Goal: Information Seeking & Learning: Learn about a topic

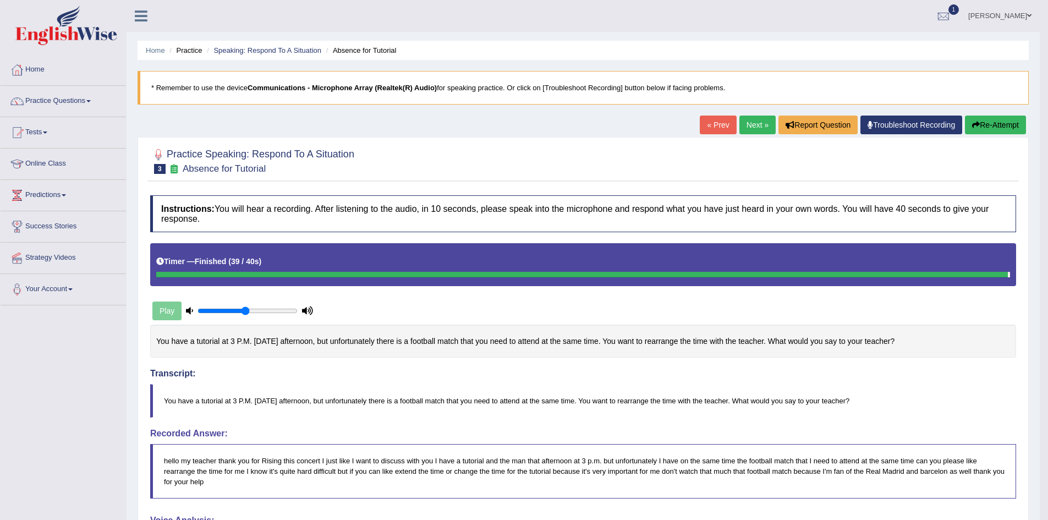
click at [751, 129] on link "Next »" at bounding box center [757, 124] width 36 height 19
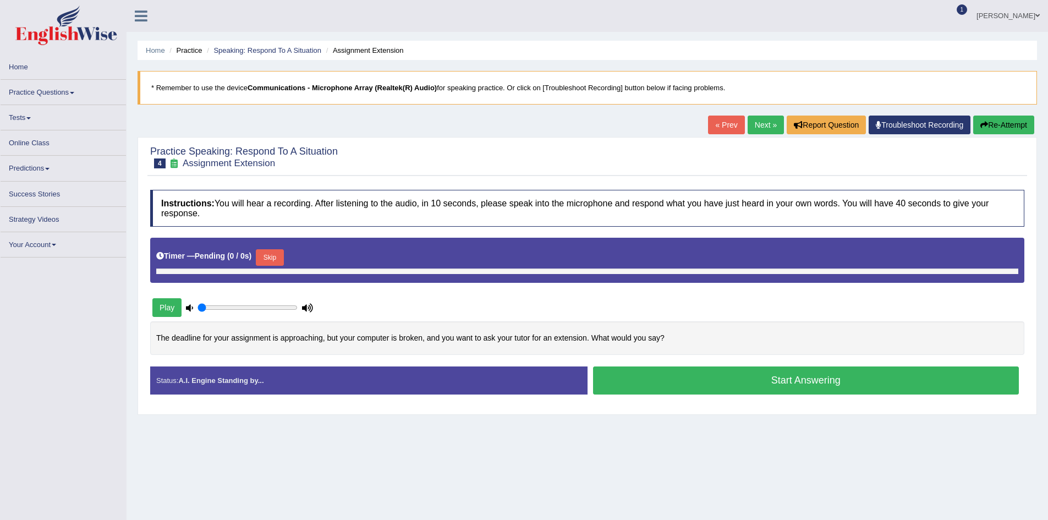
type input "0.5"
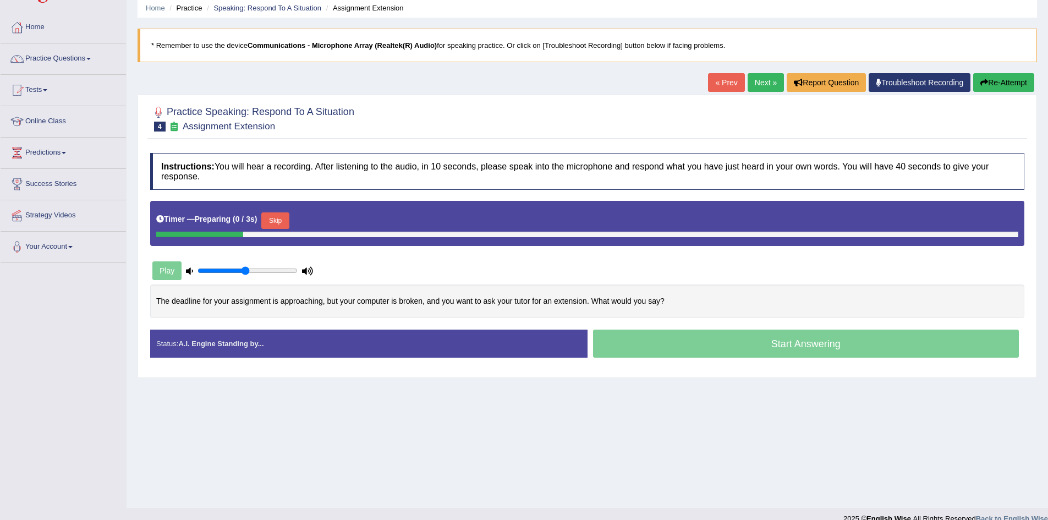
scroll to position [55, 0]
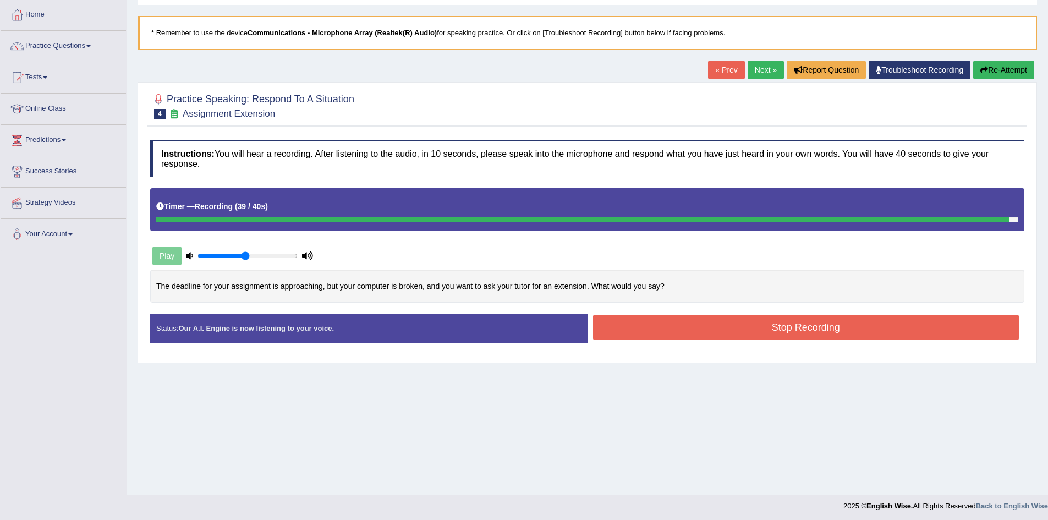
click at [752, 328] on button "Stop Recording" at bounding box center [806, 327] width 426 height 25
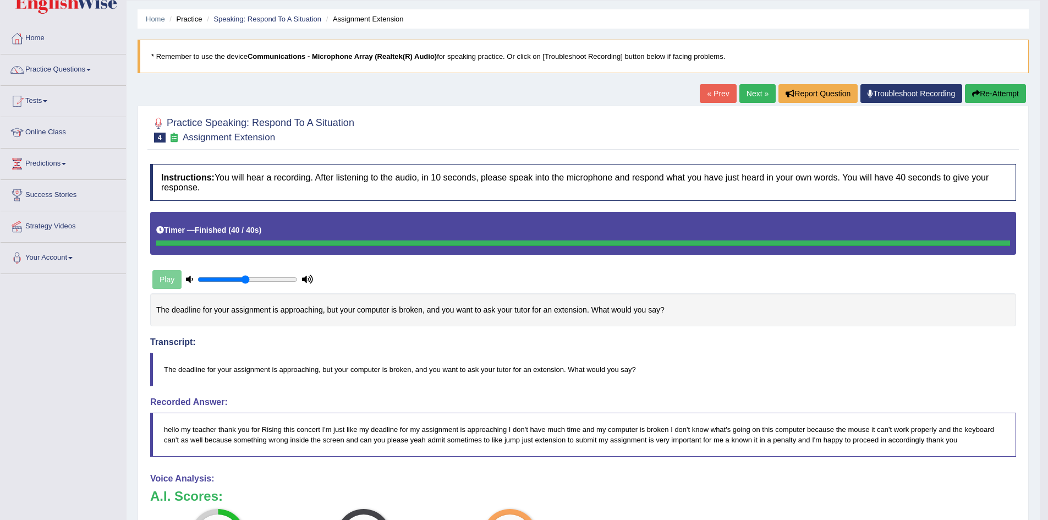
scroll to position [12, 0]
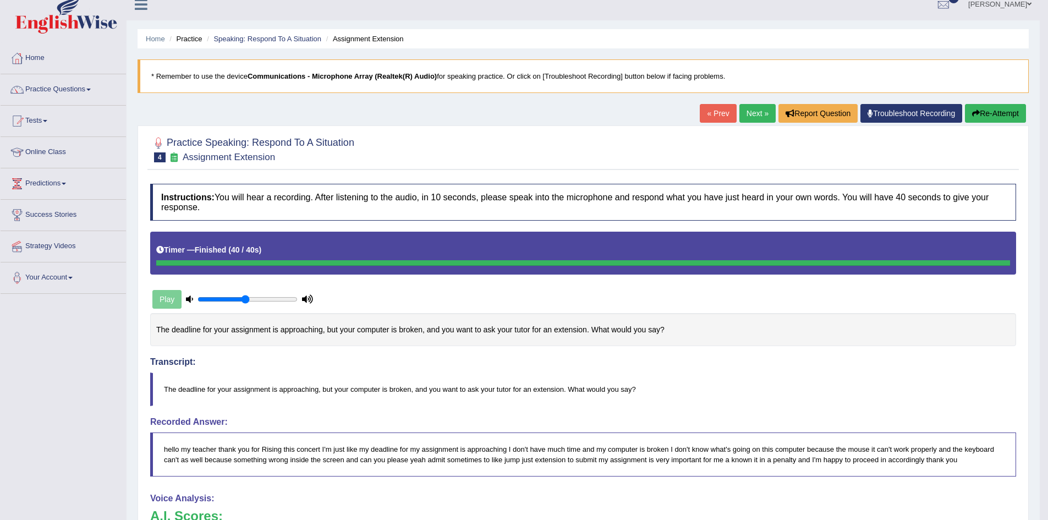
click at [1008, 113] on button "Re-Attempt" at bounding box center [995, 113] width 61 height 19
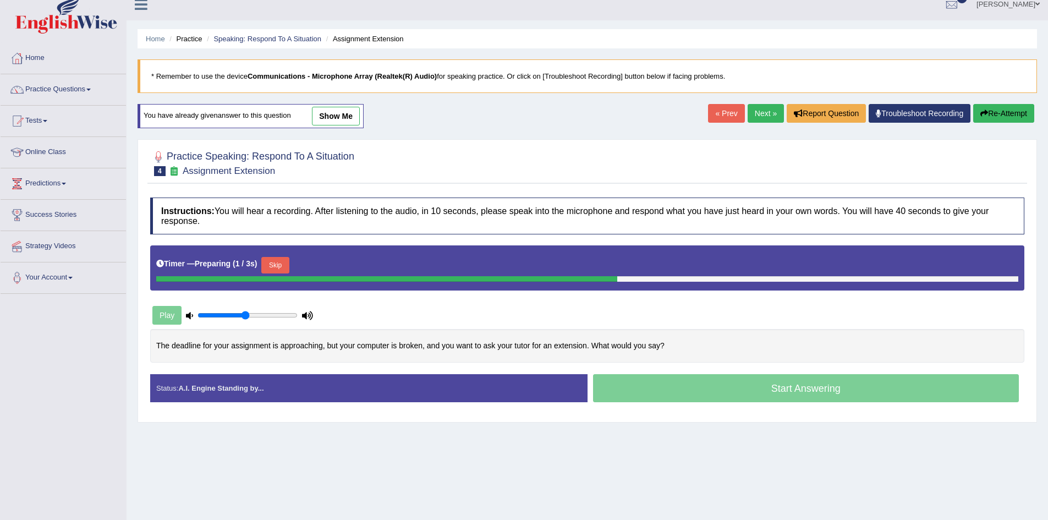
click at [284, 267] on button "Skip" at bounding box center [274, 265] width 27 height 16
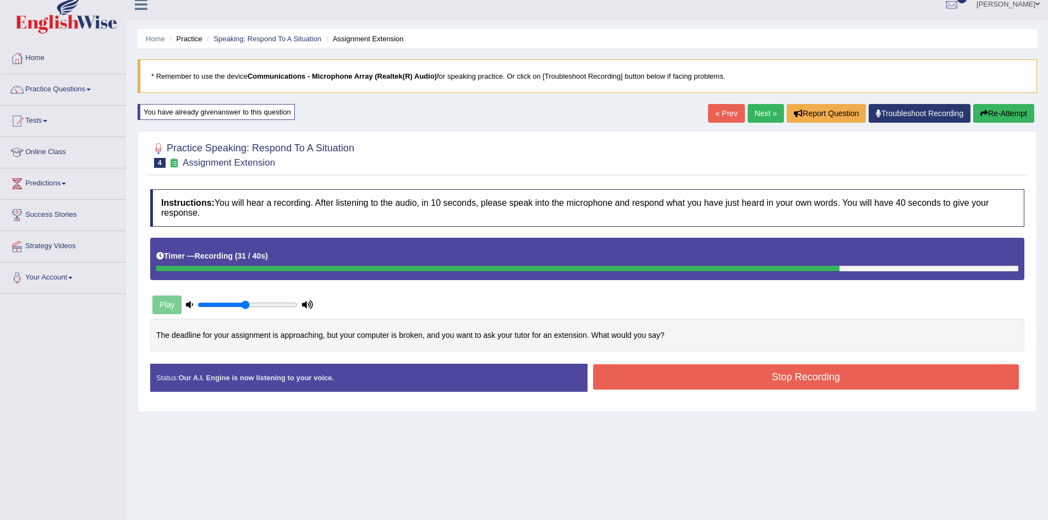
click at [749, 377] on button "Stop Recording" at bounding box center [806, 376] width 426 height 25
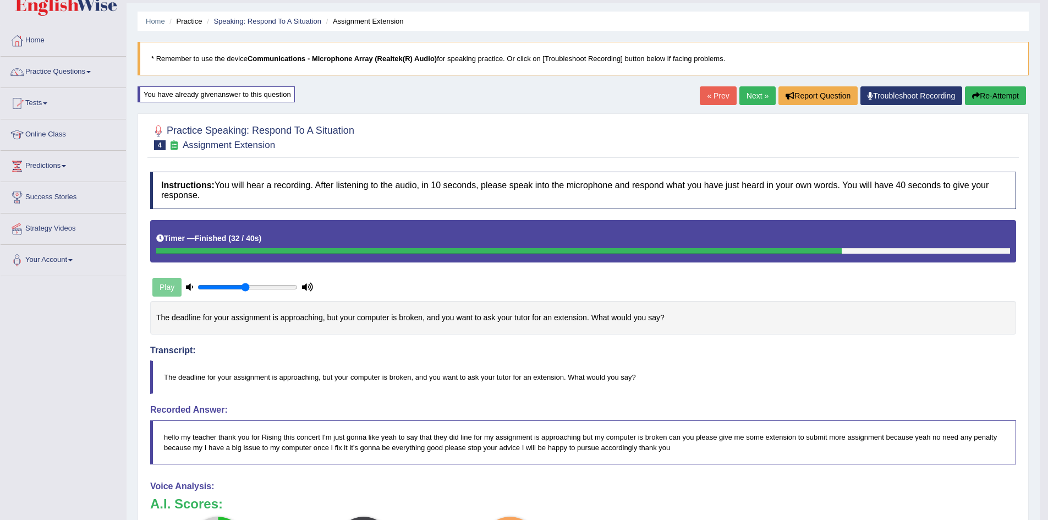
scroll to position [55, 0]
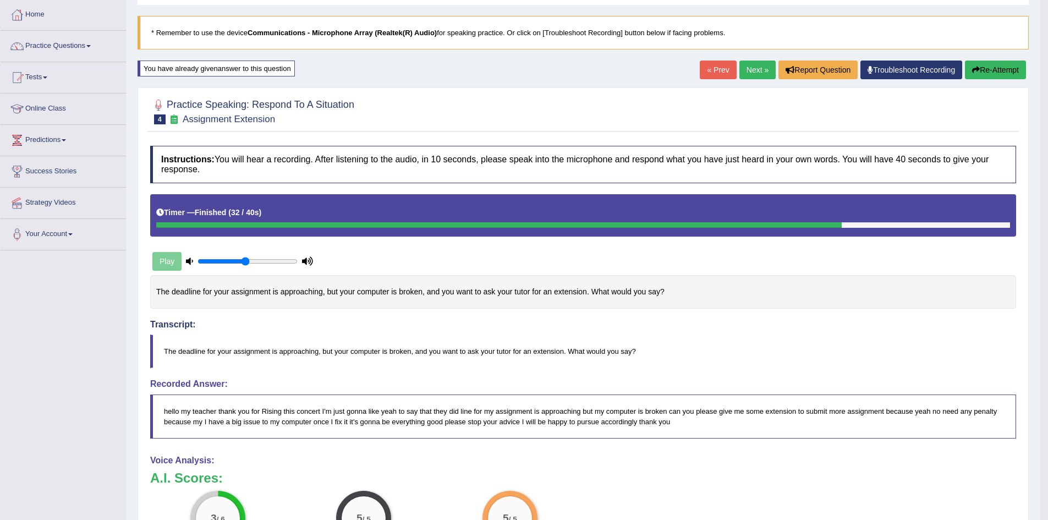
click at [751, 70] on link "Next »" at bounding box center [757, 69] width 36 height 19
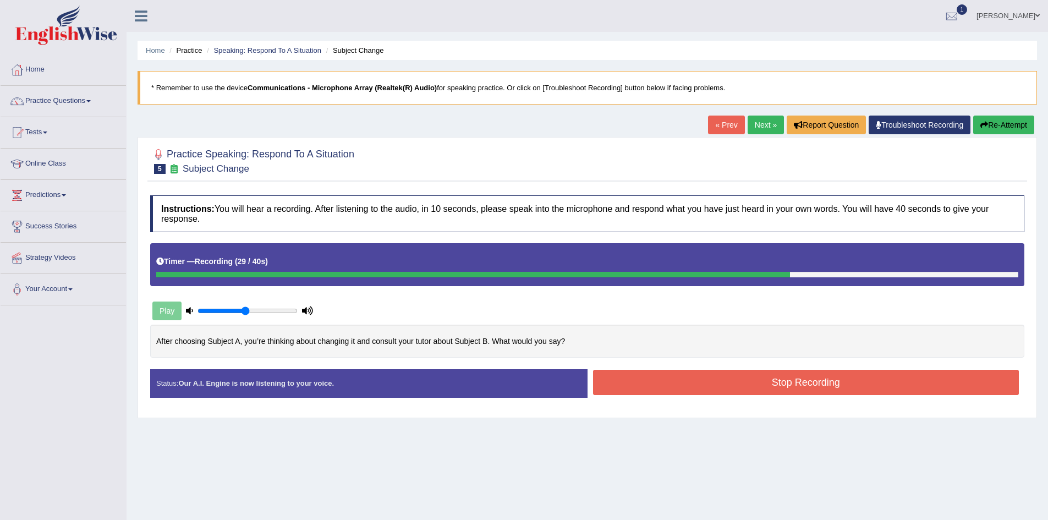
click at [761, 382] on button "Stop Recording" at bounding box center [806, 382] width 426 height 25
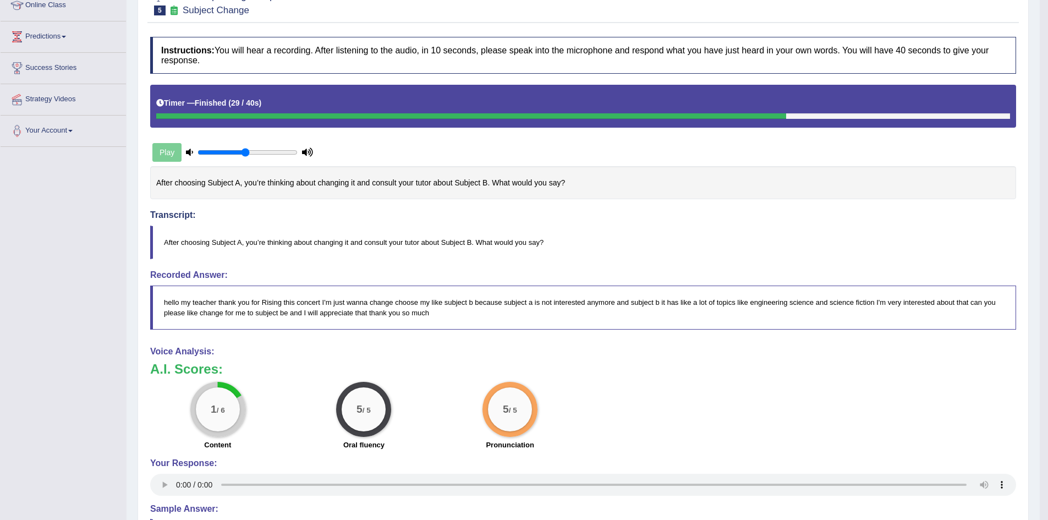
scroll to position [12, 0]
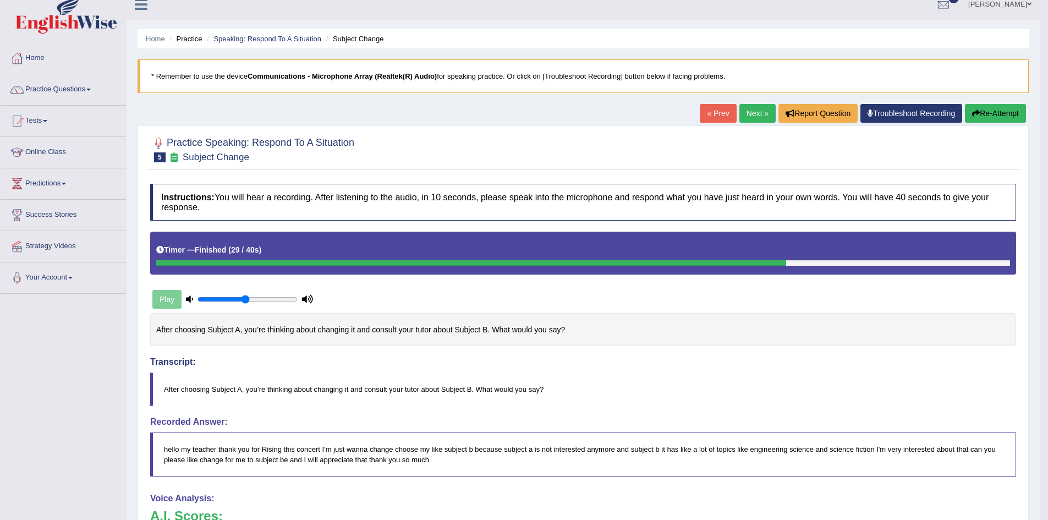
click at [980, 113] on button "Re-Attempt" at bounding box center [995, 113] width 61 height 19
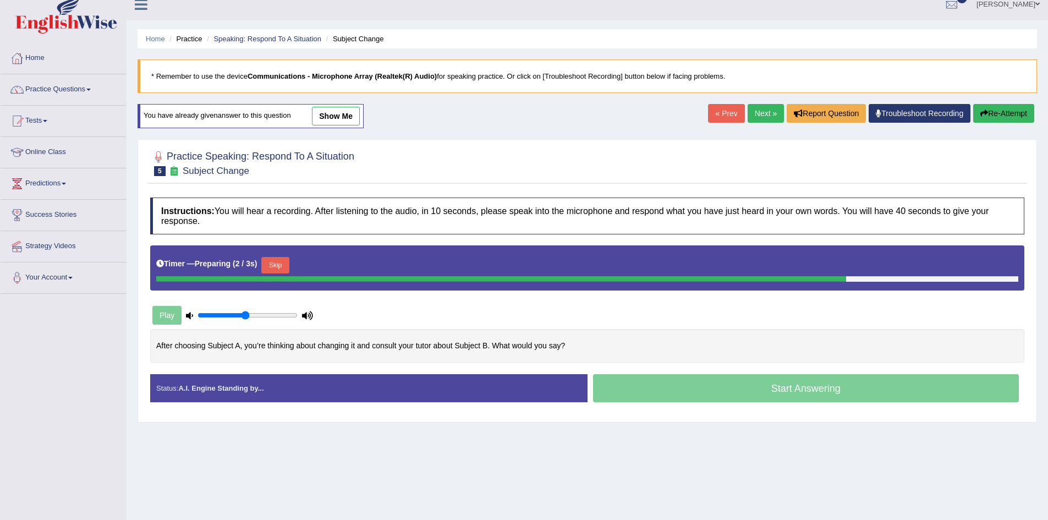
click at [278, 265] on button "Skip" at bounding box center [274, 265] width 27 height 16
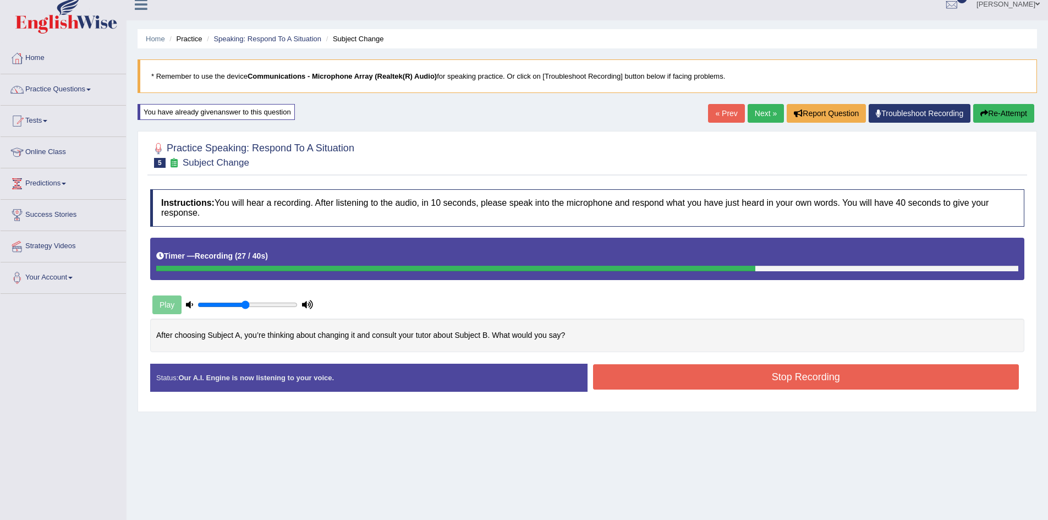
click at [740, 386] on button "Stop Recording" at bounding box center [806, 376] width 426 height 25
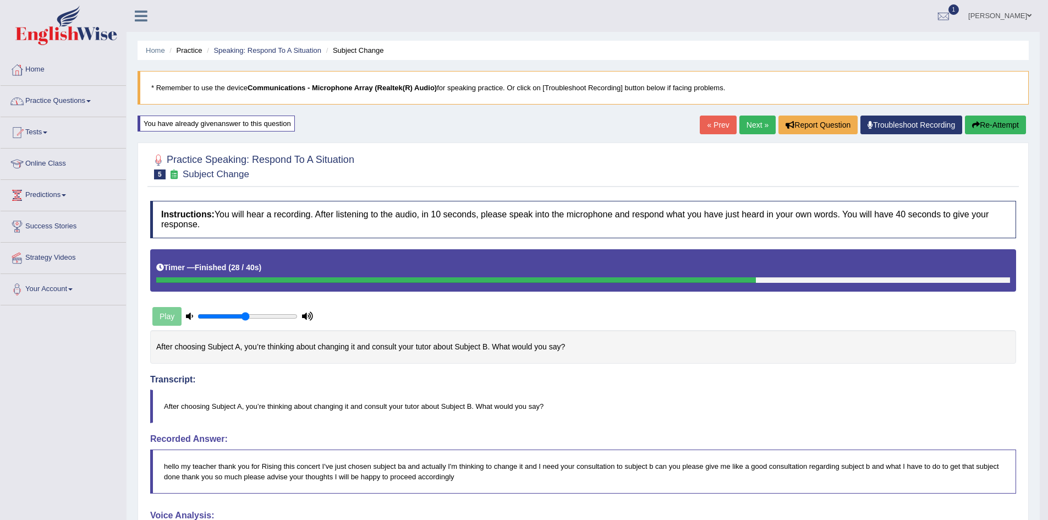
click at [73, 103] on link "Practice Questions" at bounding box center [63, 99] width 125 height 27
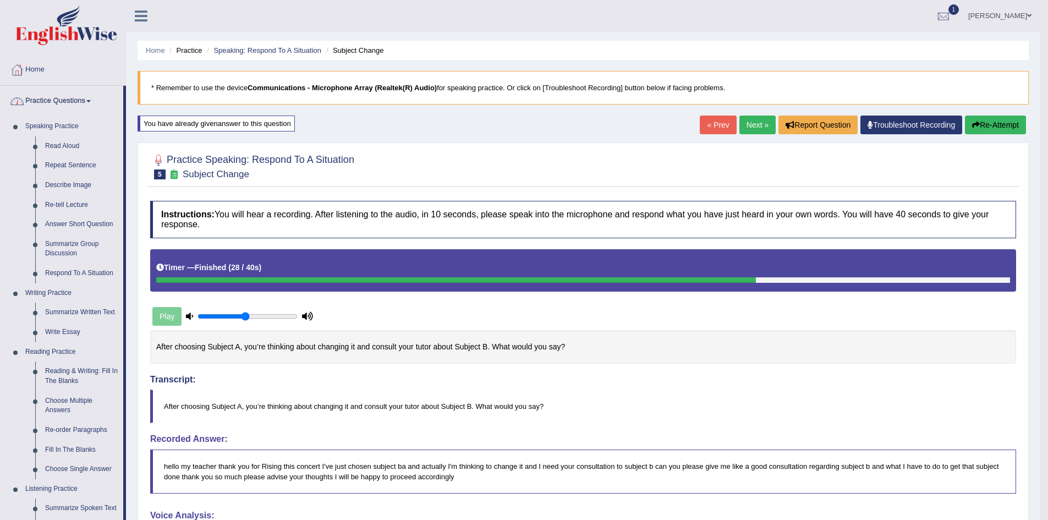
click at [80, 93] on link "Practice Questions" at bounding box center [62, 99] width 123 height 27
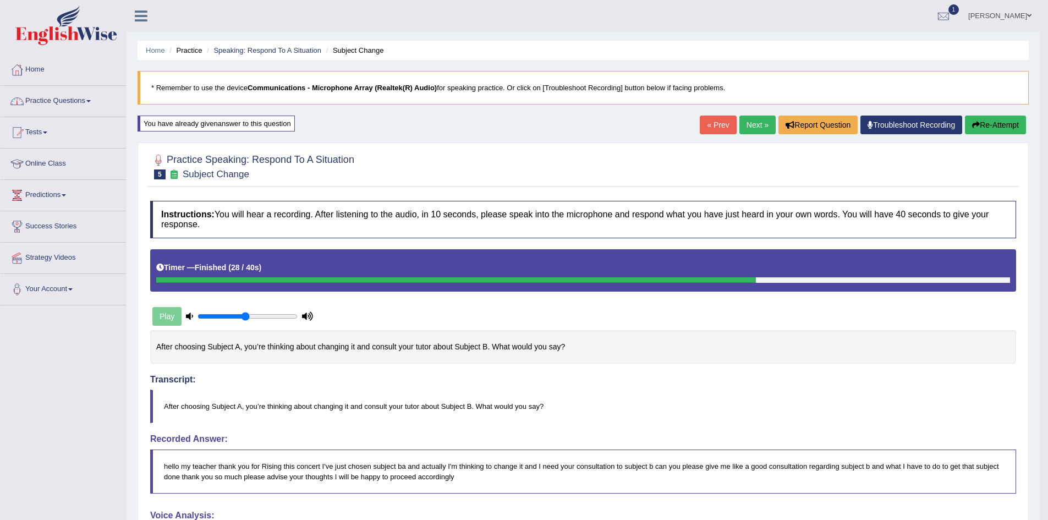
click at [80, 96] on link "Practice Questions" at bounding box center [63, 99] width 125 height 27
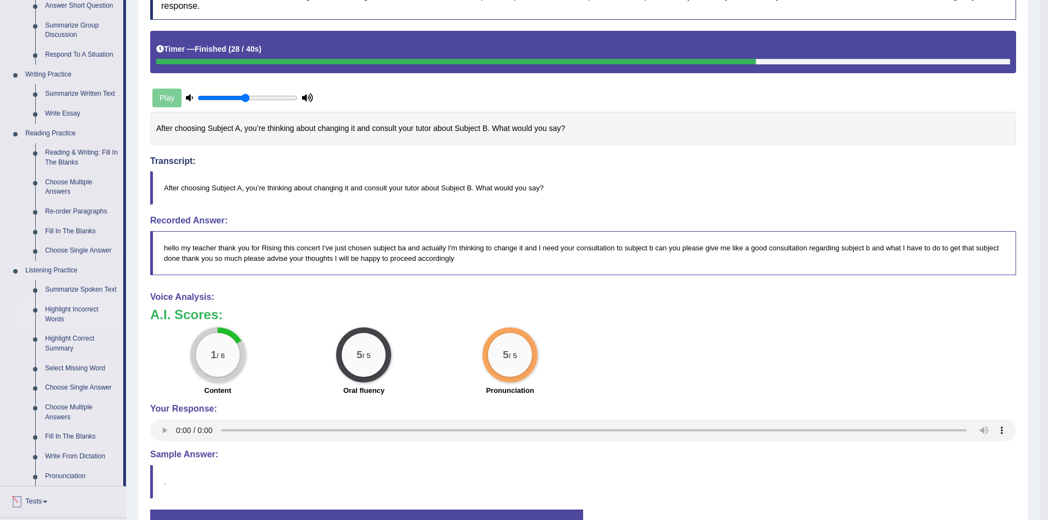
scroll to position [220, 0]
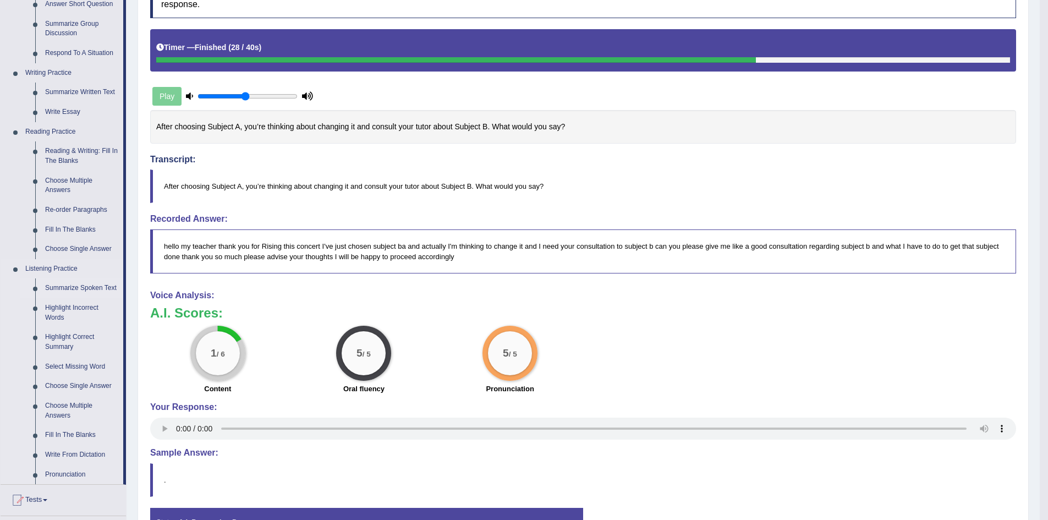
click at [70, 289] on link "Summarize Spoken Text" at bounding box center [81, 288] width 83 height 20
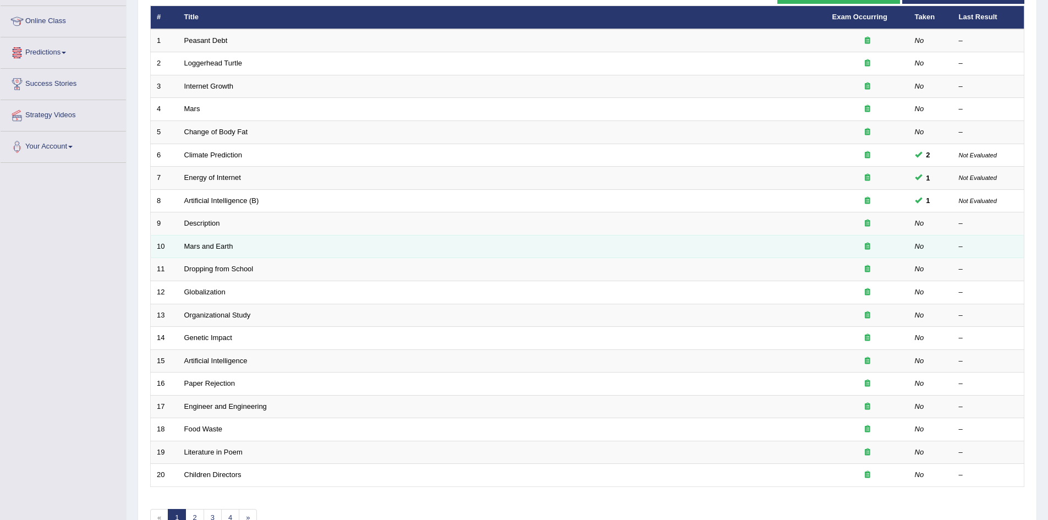
scroll to position [43, 0]
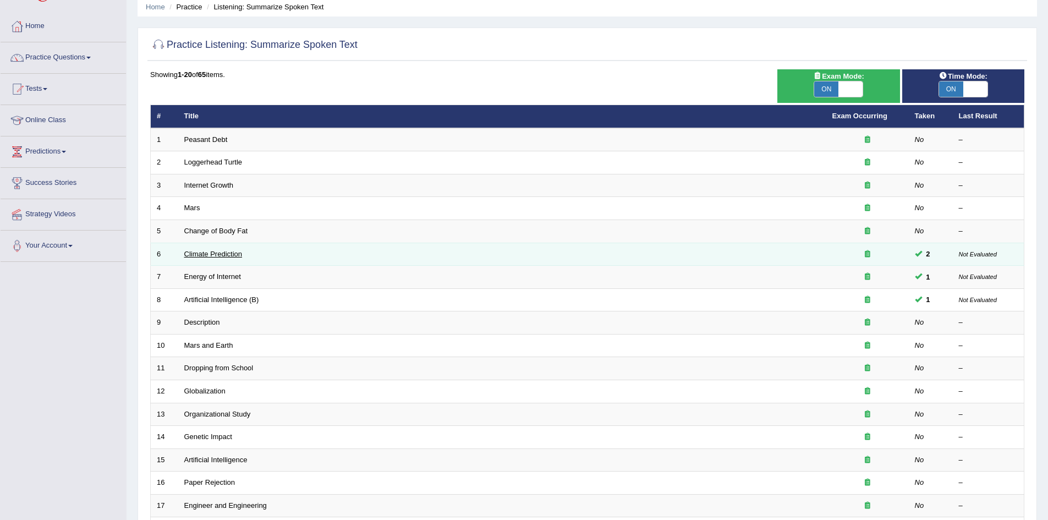
click at [225, 252] on link "Climate Prediction" at bounding box center [213, 254] width 58 height 8
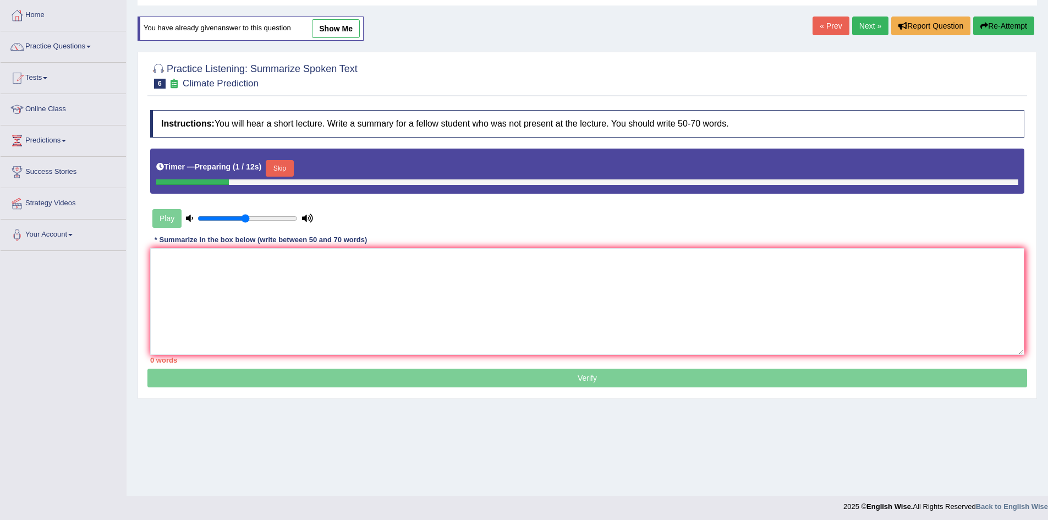
scroll to position [58, 0]
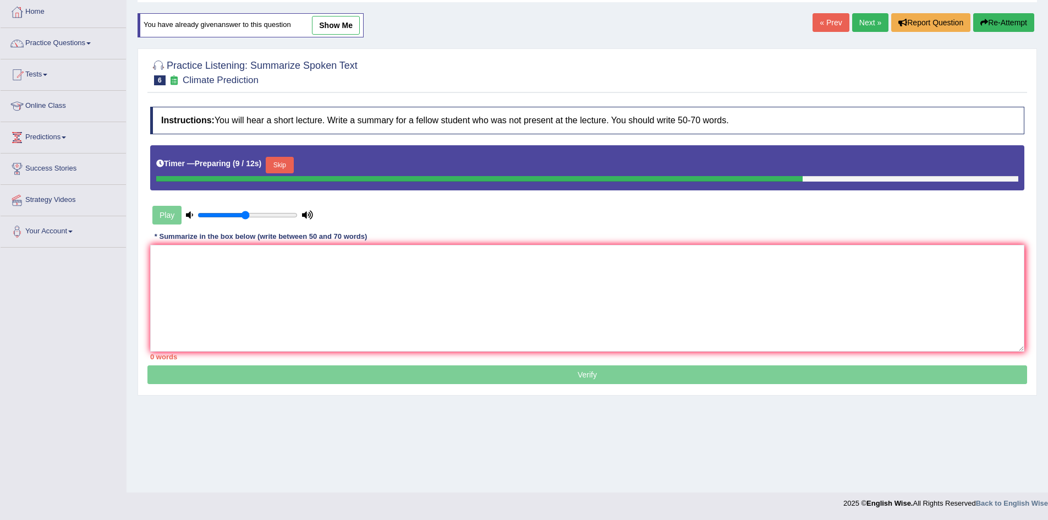
click at [278, 159] on button "Skip" at bounding box center [279, 165] width 27 height 16
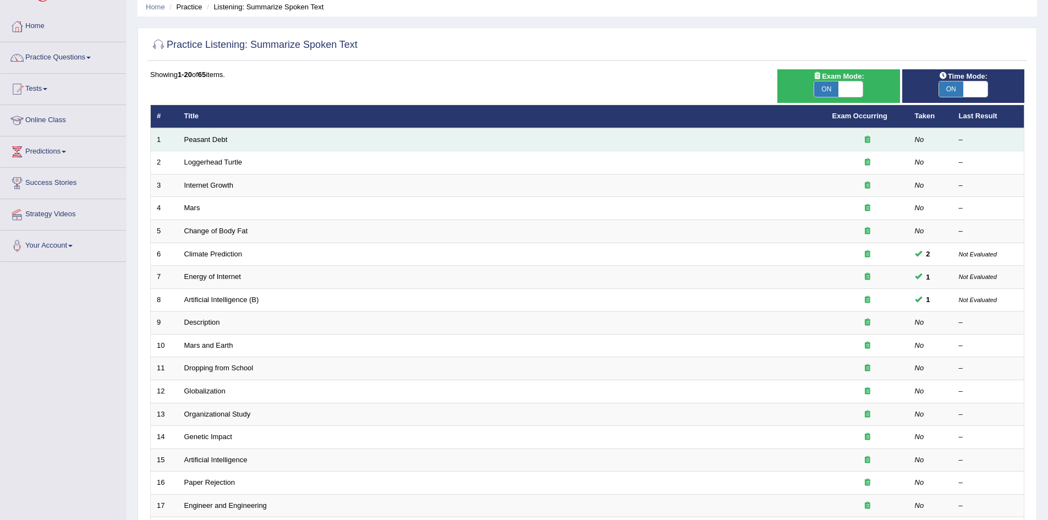
click at [214, 148] on td "Peasant Debt" at bounding box center [502, 139] width 648 height 23
drag, startPoint x: 206, startPoint y: 152, endPoint x: 204, endPoint y: 146, distance: 6.8
click at [204, 146] on tbody "1 Peasant Debt No – 2 Loggerhead Turtle No – 3 Internet Growth No – 4 Mars No –…" at bounding box center [587, 357] width 873 height 458
click at [335, 137] on td "Peasant Debt" at bounding box center [502, 139] width 648 height 23
click at [195, 138] on link "Peasant Debt" at bounding box center [205, 139] width 43 height 8
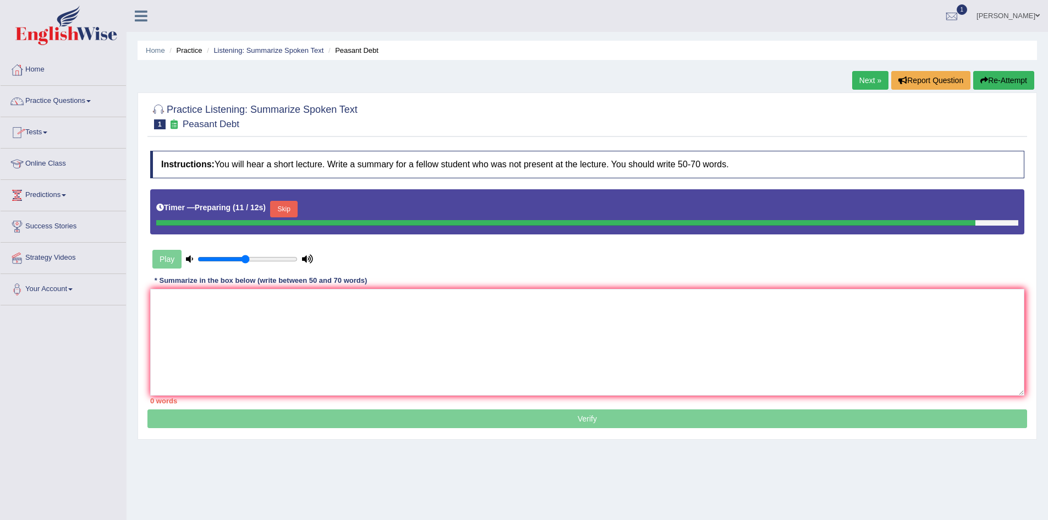
click at [283, 209] on button "Skip" at bounding box center [283, 209] width 27 height 16
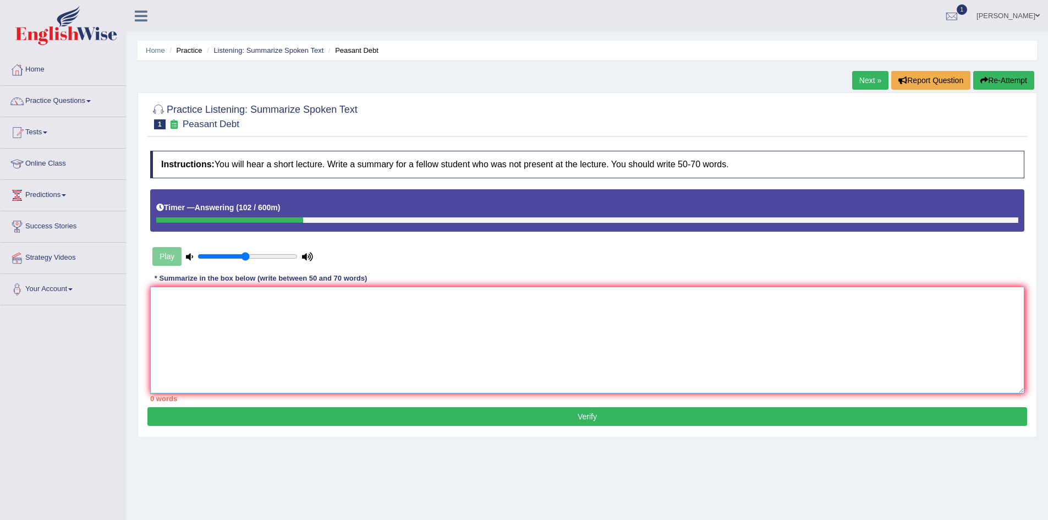
click at [249, 317] on textarea at bounding box center [587, 340] width 874 height 107
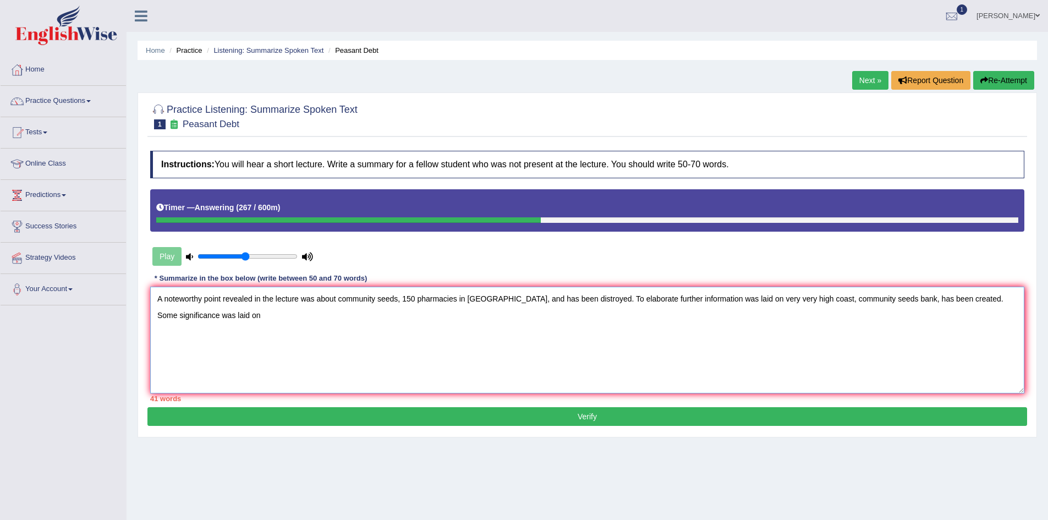
drag, startPoint x: 680, startPoint y: 300, endPoint x: 693, endPoint y: 298, distance: 12.8
click at [693, 298] on textarea "A noteworthy point revealed in the lecture was about community seeds, 150 pharm…" at bounding box center [587, 340] width 874 height 107
click at [702, 296] on textarea "A noteworthy point revealed in the lecture was about community seeds, 150 pharm…" at bounding box center [587, 340] width 874 height 107
drag, startPoint x: 697, startPoint y: 298, endPoint x: 708, endPoint y: 299, distance: 11.0
click at [708, 299] on textarea "A noteworthy point revealed in the lecture was about community seeds, 150 pharm…" at bounding box center [587, 340] width 874 height 107
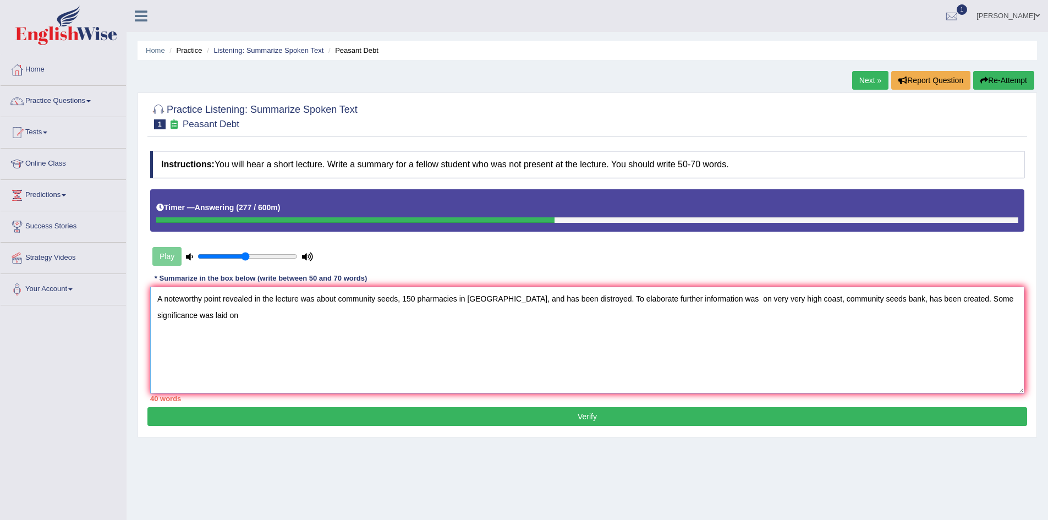
drag, startPoint x: 502, startPoint y: 297, endPoint x: 488, endPoint y: 301, distance: 15.0
click at [488, 301] on textarea "A noteworthy point revealed in the lecture was about community seeds, 150 pharm…" at bounding box center [587, 340] width 874 height 107
click at [194, 320] on textarea "A noteworthy point revealed in the lecture was about community seeds, 150 pharm…" at bounding box center [587, 340] width 874 height 107
click at [302, 313] on textarea "A noteworthy point revealed in the lecture was about community seeds, 150 pharm…" at bounding box center [587, 340] width 874 height 107
click at [303, 316] on textarea "A noteworthy point revealed in the lecture was about community seeds, 150 pharm…" at bounding box center [587, 340] width 874 height 107
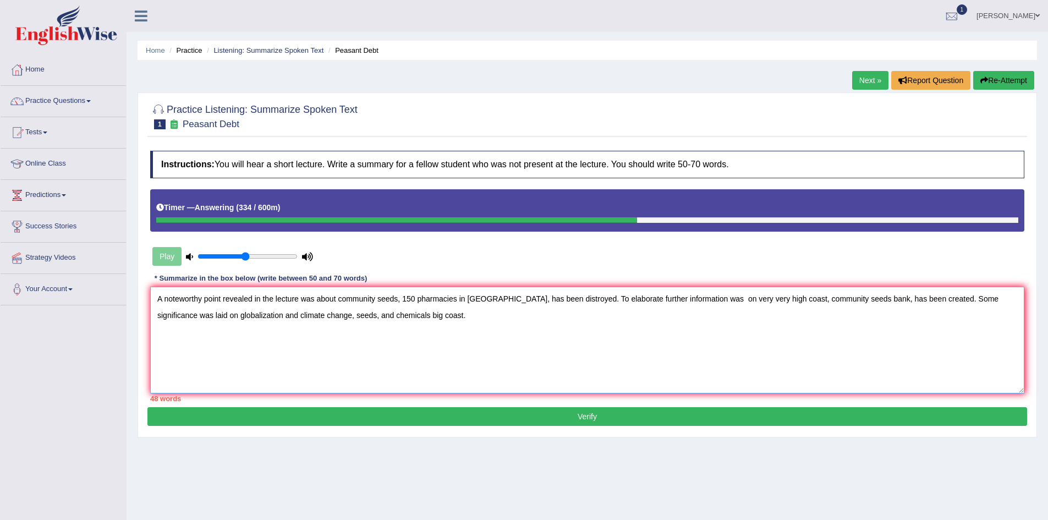
click at [423, 318] on textarea "A noteworthy point revealed in the lecture was about community seeds, 150 pharm…" at bounding box center [587, 340] width 874 height 107
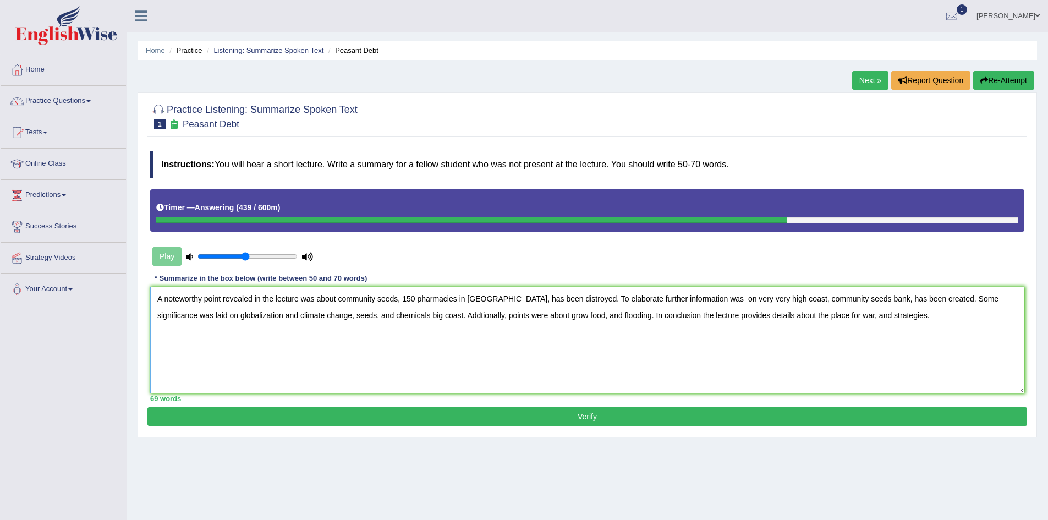
drag, startPoint x: 683, startPoint y: 299, endPoint x: 693, endPoint y: 300, distance: 10.0
click at [693, 300] on textarea "A noteworthy point revealed in the lecture was about community seeds, 150 pharm…" at bounding box center [587, 340] width 874 height 107
type textarea "A noteworthy point revealed in the lecture was about community seeds, 150 pharm…"
click at [610, 416] on button "Verify" at bounding box center [586, 416] width 879 height 19
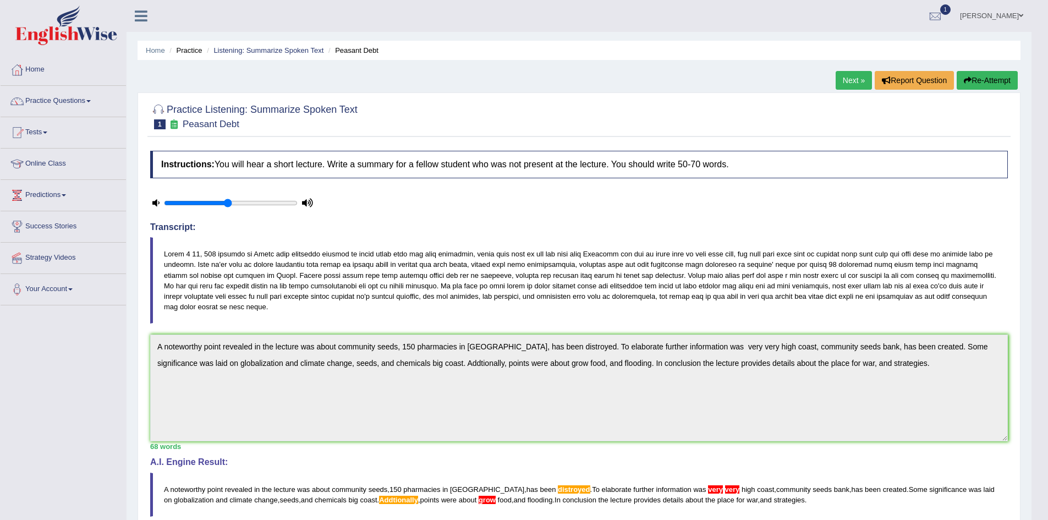
click at [846, 84] on link "Next »" at bounding box center [853, 80] width 36 height 19
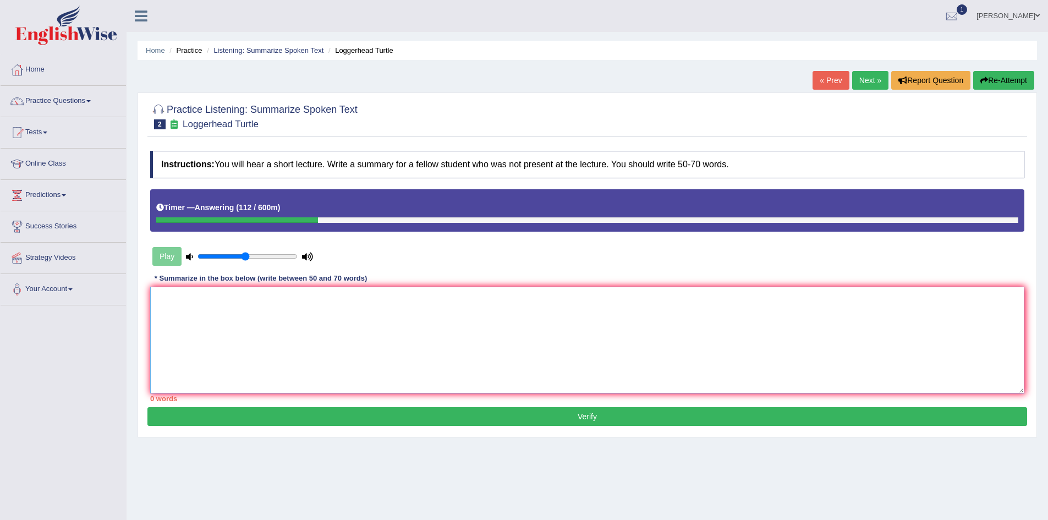
click at [387, 299] on textarea at bounding box center [587, 340] width 874 height 107
type textarea "a"
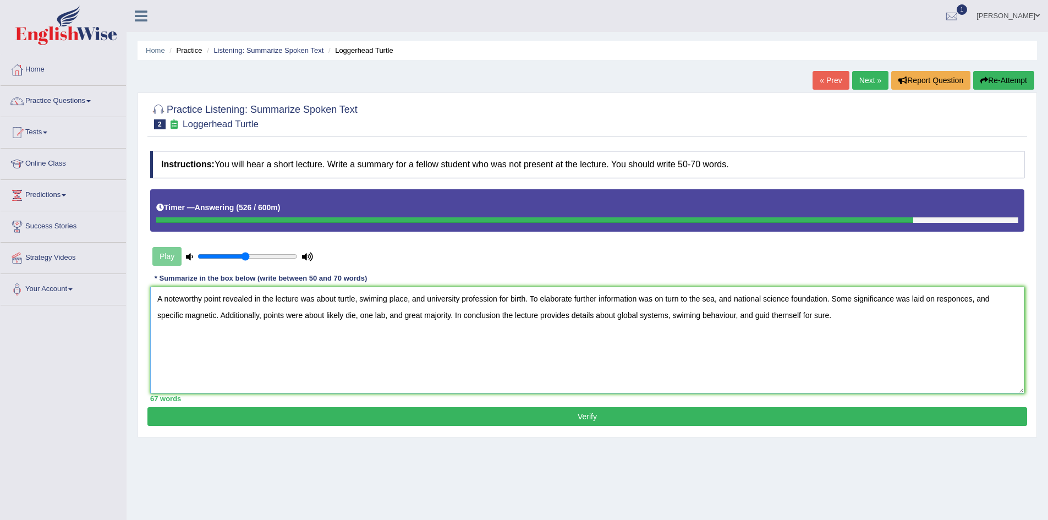
click at [371, 296] on textarea "A noteworthy point revealed in the lecture was about turtle, swiming place, and…" at bounding box center [587, 340] width 874 height 107
click at [686, 312] on textarea "A noteworthy point revealed in the lecture was about turtle, swimming place, an…" at bounding box center [587, 340] width 874 height 107
click at [692, 334] on textarea "A noteworthy point revealed in the lecture was about turtle, swimming place, an…" at bounding box center [587, 340] width 874 height 107
click at [860, 321] on textarea "A noteworthy point revealed in the lecture was about turtle, swimming place, an…" at bounding box center [587, 340] width 874 height 107
type textarea "A noteworthy point revealed in the lecture was about turtle, swimming place, an…"
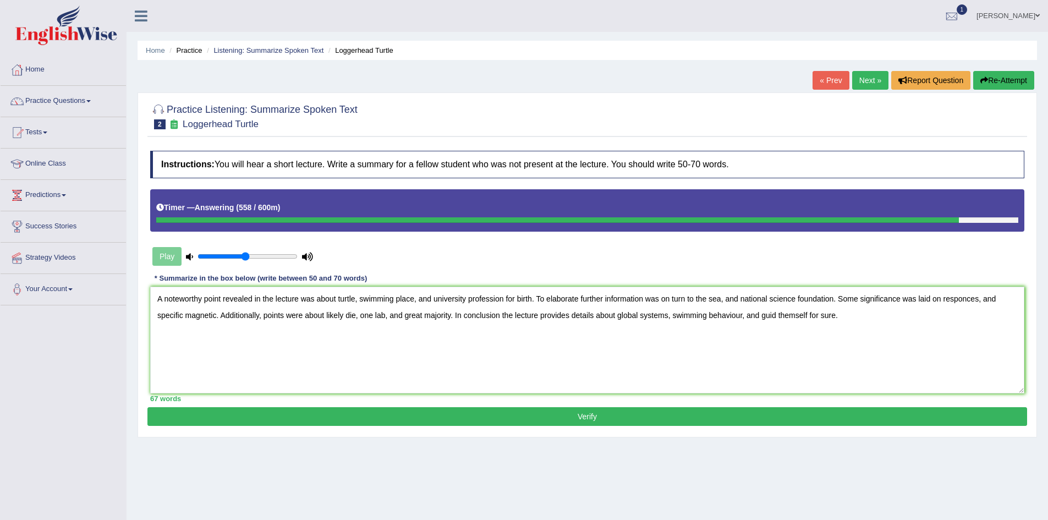
click at [719, 416] on button "Verify" at bounding box center [586, 416] width 879 height 19
